Goal: Information Seeking & Learning: Learn about a topic

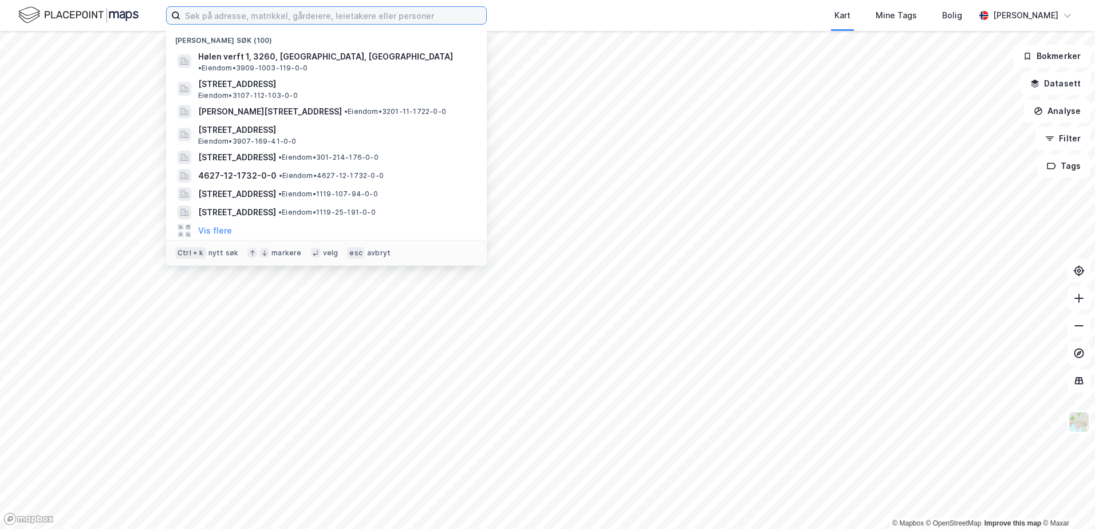
click at [222, 18] on input at bounding box center [333, 15] width 306 height 17
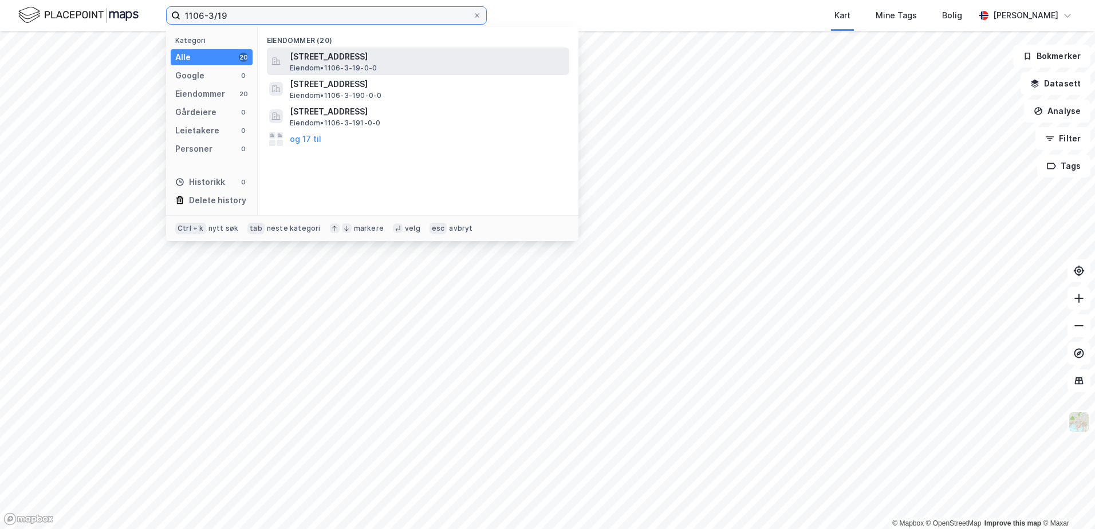
type input "1106-3/19"
click at [356, 60] on span "[STREET_ADDRESS]" at bounding box center [427, 57] width 275 height 14
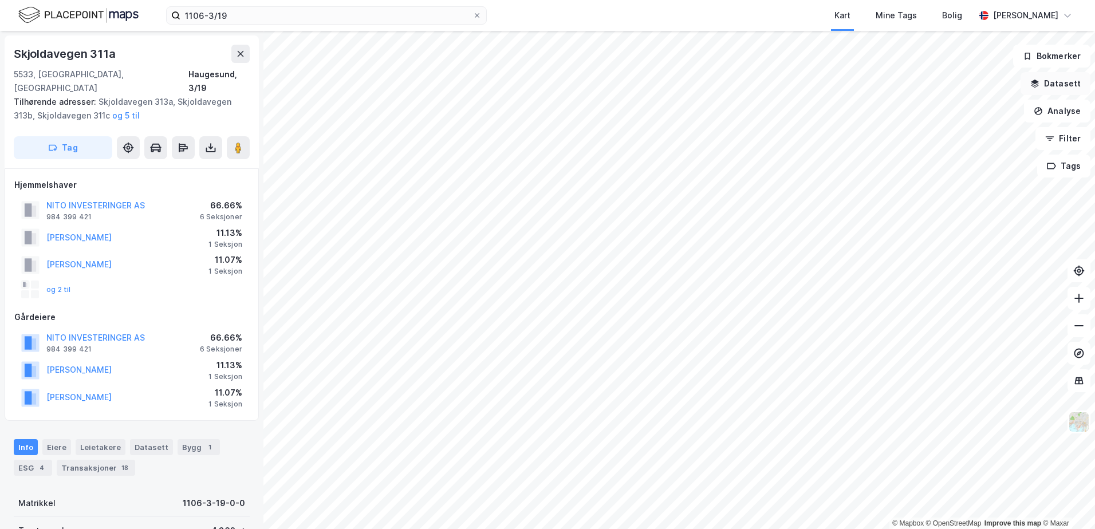
click at [1037, 80] on icon "button" at bounding box center [1035, 82] width 7 height 5
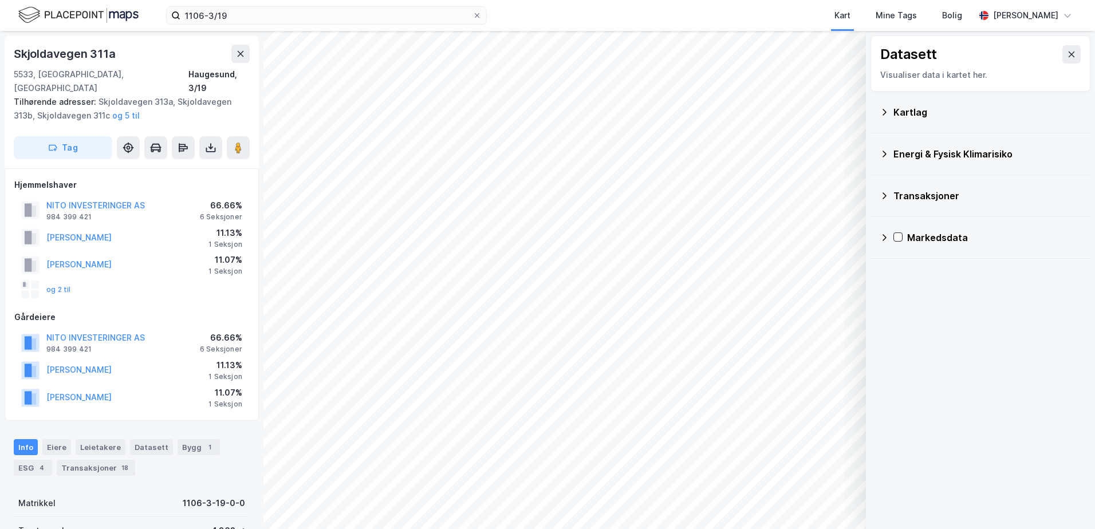
click at [885, 115] on icon at bounding box center [884, 112] width 9 height 9
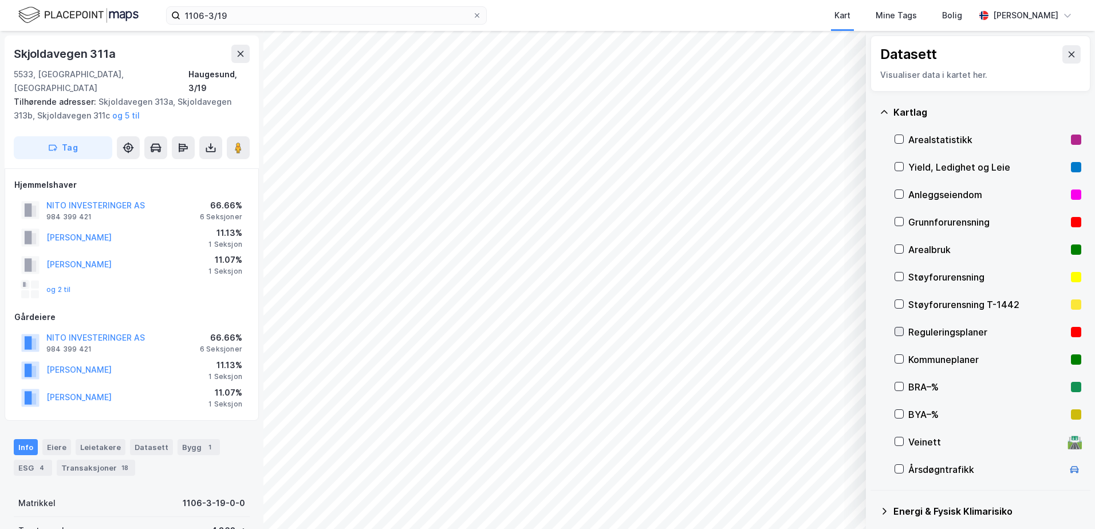
click at [899, 330] on icon at bounding box center [899, 332] width 8 height 8
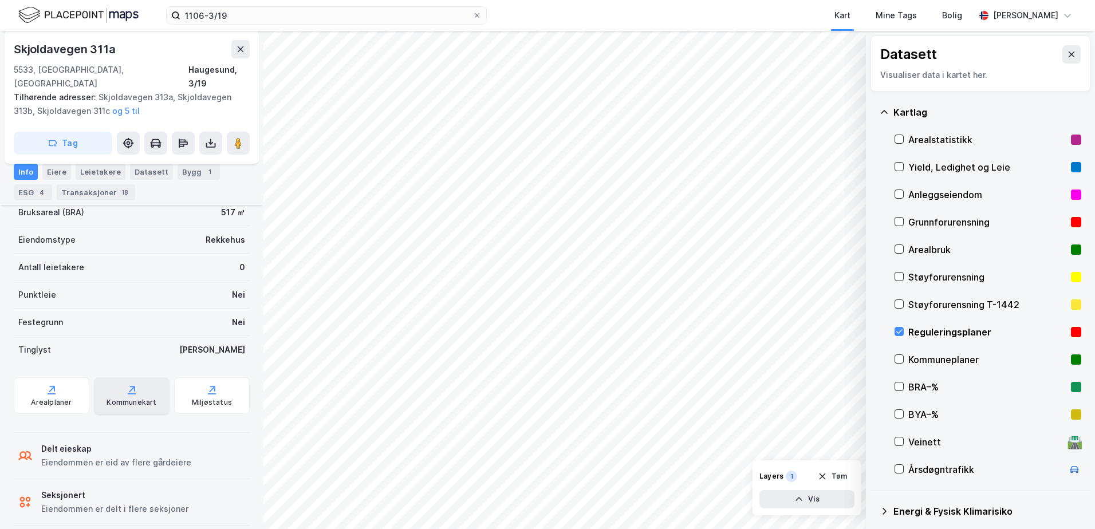
scroll to position [347, 0]
click at [47, 383] on div "Arealplaner" at bounding box center [52, 394] width 76 height 37
click at [52, 397] on div "Arealplaner" at bounding box center [51, 401] width 41 height 9
